Goal: Task Accomplishment & Management: Use online tool/utility

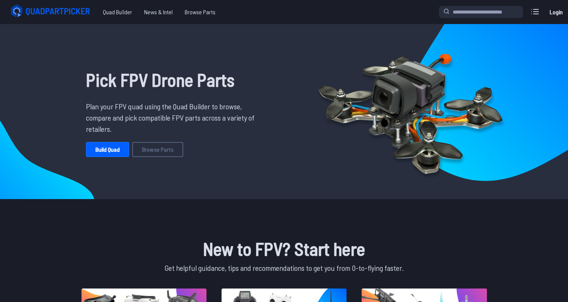
click at [554, 9] on link "Login" at bounding box center [556, 12] width 18 height 15
click at [536, 11] on icon at bounding box center [534, 11] width 7 height 5
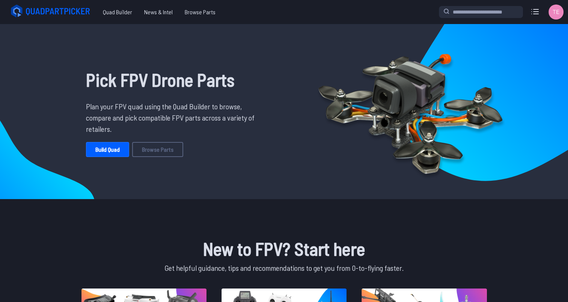
click at [116, 137] on div "Pick FPV Drone Parts Plan your FPV quad using the Quad Builder to browse, compa…" at bounding box center [173, 111] width 246 height 163
click at [117, 151] on link "Build Quad" at bounding box center [107, 149] width 43 height 15
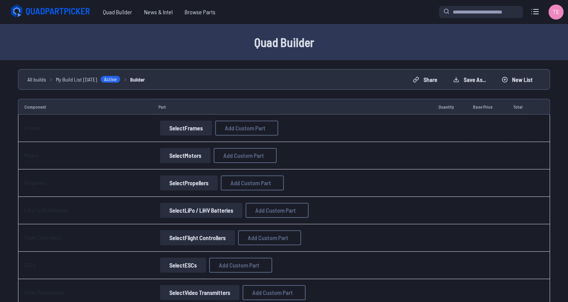
click at [187, 132] on button "Select Frames" at bounding box center [186, 127] width 52 height 15
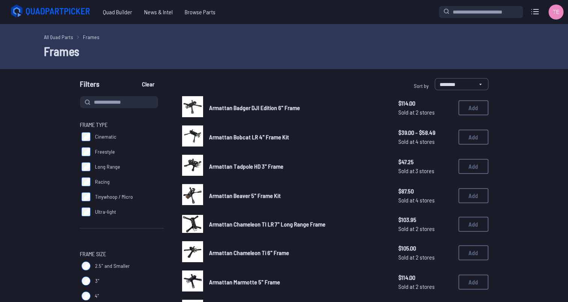
click at [91, 170] on label "Long Range" at bounding box center [122, 166] width 84 height 15
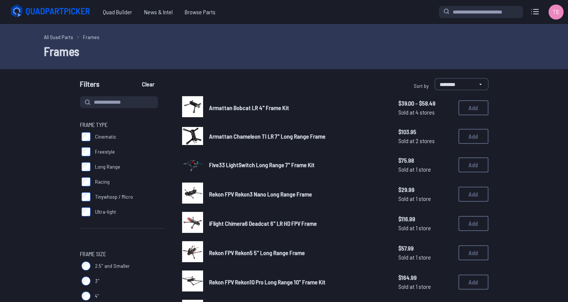
scroll to position [70, 0]
